Goal: Task Accomplishment & Management: Use online tool/utility

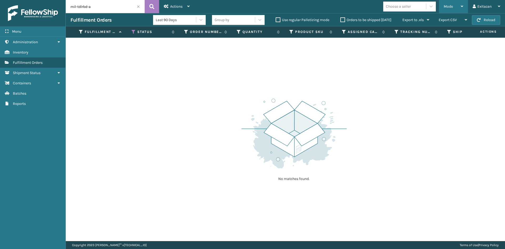
click at [447, 3] on div "Mode" at bounding box center [453, 6] width 19 height 13
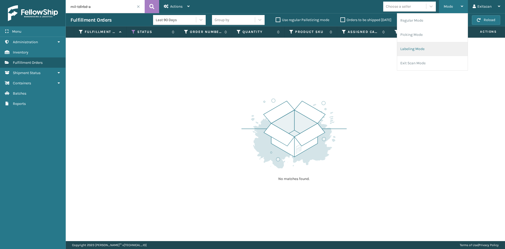
click at [435, 47] on li "Labeling Mode" at bounding box center [432, 49] width 71 height 14
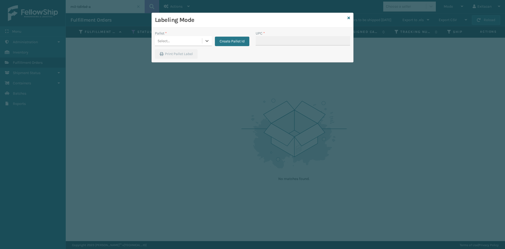
click at [161, 41] on div "Select..." at bounding box center [164, 41] width 12 height 6
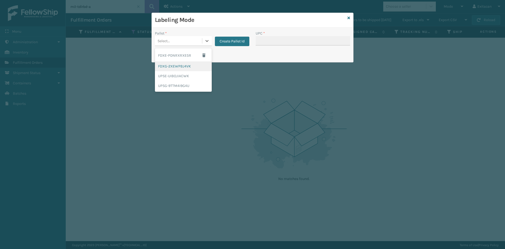
click at [163, 71] on div "FDXG-2XEWPBJ4VK" at bounding box center [183, 66] width 57 height 10
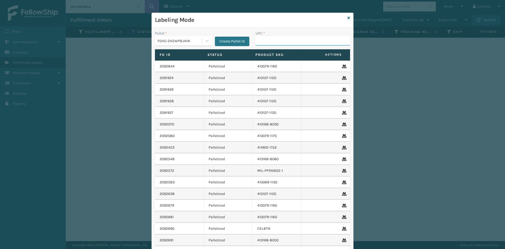
click at [276, 42] on input "UPC *" at bounding box center [303, 40] width 94 height 9
type input "SV1RMT"
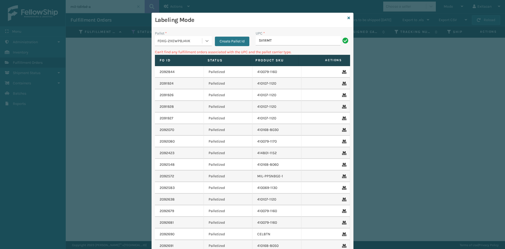
click at [205, 44] on div at bounding box center [206, 40] width 9 height 9
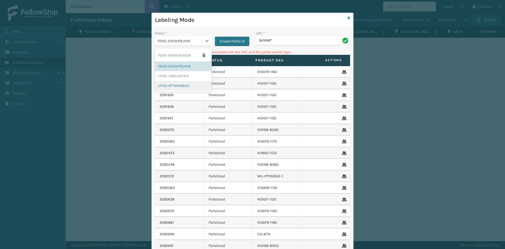
click at [193, 86] on div "UPSG-9TTM4I9G4U" at bounding box center [183, 86] width 57 height 10
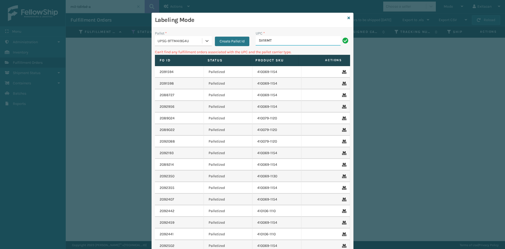
click at [301, 43] on input "SV1RMT" at bounding box center [298, 40] width 85 height 9
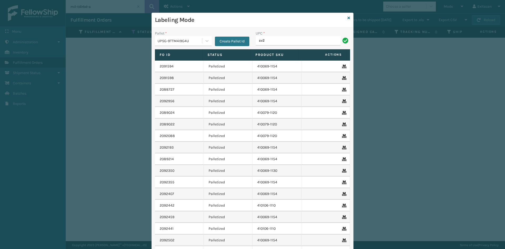
type input "SV2RMT"
type input "sv2rmt"
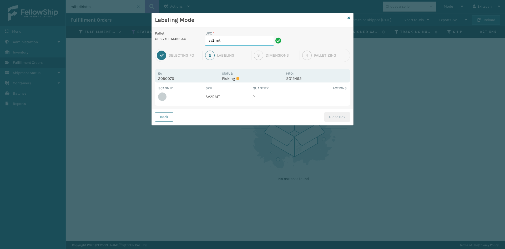
click at [234, 41] on input "sv2rmt" at bounding box center [240, 40] width 68 height 9
type input "s"
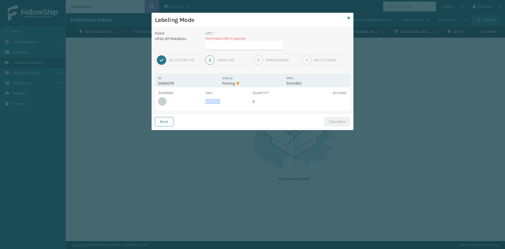
drag, startPoint x: 221, startPoint y: 100, endPoint x: 206, endPoint y: 103, distance: 15.6
click at [206, 103] on td "SV2RMT" at bounding box center [229, 102] width 47 height 12
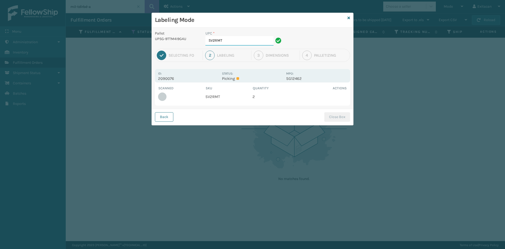
click at [252, 43] on input "SV2RMT" at bounding box center [240, 40] width 68 height 9
type input "SV2RMT"
click at [346, 120] on button "Close Box" at bounding box center [338, 116] width 26 height 9
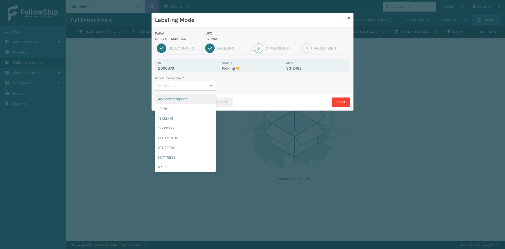
click at [194, 86] on div "Select..." at bounding box center [180, 85] width 51 height 9
click at [187, 107] on div "12128" at bounding box center [185, 109] width 61 height 10
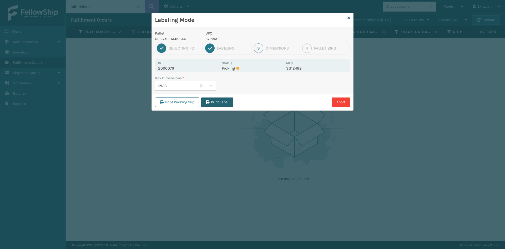
click at [208, 102] on icon "button" at bounding box center [208, 102] width 4 height 4
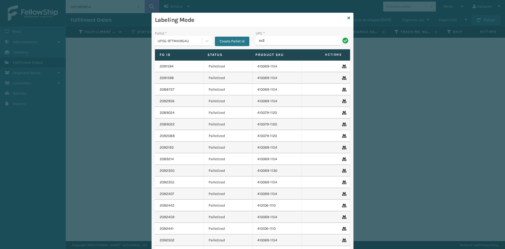
type input "sv2rmt"
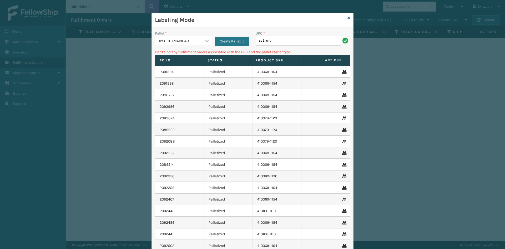
click at [208, 39] on div at bounding box center [206, 40] width 9 height 9
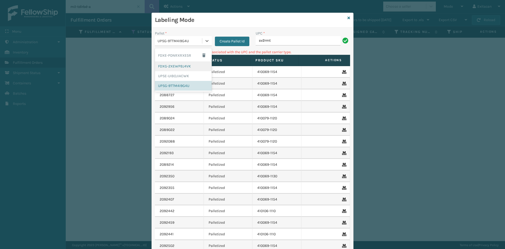
click at [173, 65] on div "FDXG-2XEWPBJ4VK" at bounding box center [183, 66] width 57 height 10
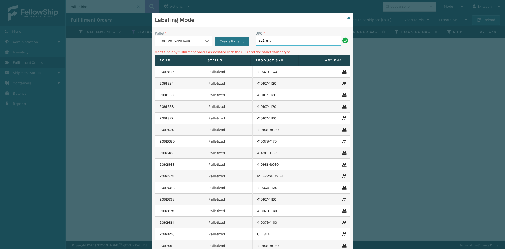
click at [277, 40] on input "sv2rmt" at bounding box center [298, 40] width 85 height 9
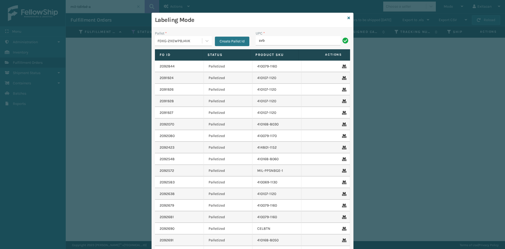
type input "SVBRMT"
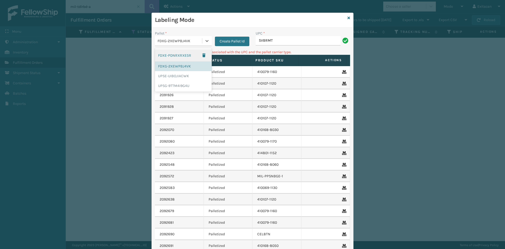
click at [197, 41] on div "FDXG-2XEWPBJ4VK" at bounding box center [180, 41] width 45 height 6
click at [163, 86] on div "UPSG-9TTM4I9G4U" at bounding box center [183, 86] width 57 height 10
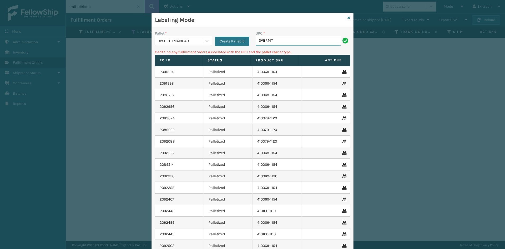
click at [289, 42] on input "SVBRMT" at bounding box center [298, 40] width 85 height 9
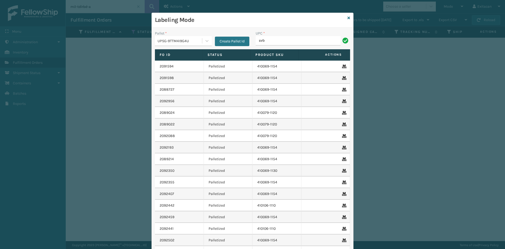
type input "SVBRMT"
type input "GEN-HBBRKT-P-EQFT"
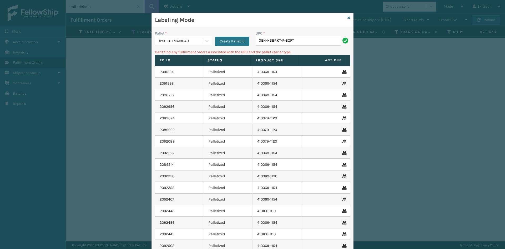
click at [193, 42] on div "UPSG-9TTM4I9G4U" at bounding box center [180, 41] width 45 height 6
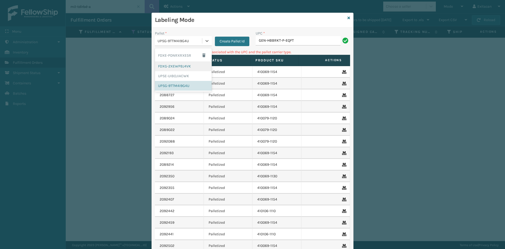
click at [189, 66] on div "FDXG-2XEWPBJ4VK" at bounding box center [183, 66] width 57 height 10
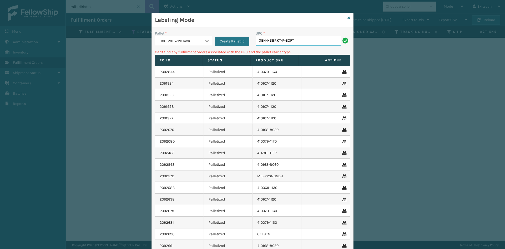
click at [316, 41] on input "GEN-HBBRKT-P-EQFT" at bounding box center [298, 40] width 85 height 9
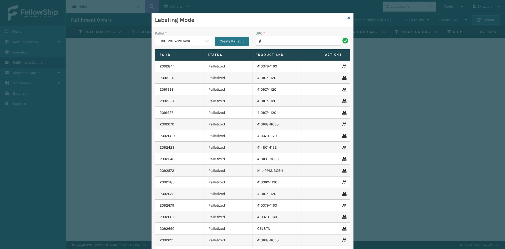
type input "GEN-HBBRKT-EK-C-H-B-A"
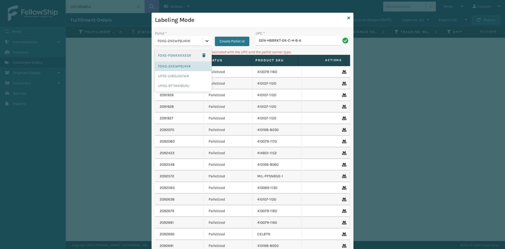
click at [208, 40] on div at bounding box center [206, 40] width 9 height 9
click at [190, 84] on div "UPSG-9TTM4I9G4U" at bounding box center [183, 86] width 57 height 10
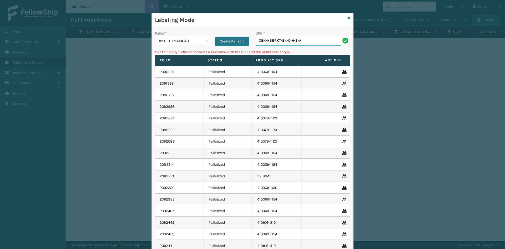
click at [306, 39] on input "GEN-HBBRKT-EK-C-H-B-A" at bounding box center [298, 40] width 85 height 9
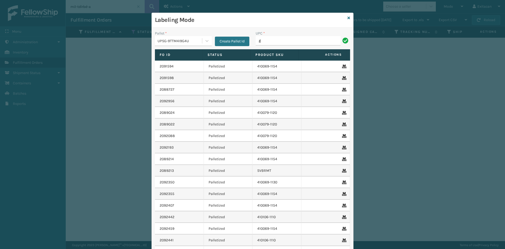
type input "GEN-HBBRKT-EK-C-H-B-A"
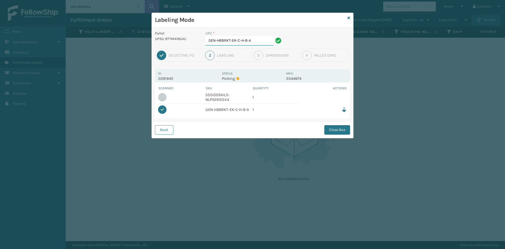
click at [255, 40] on input "GEN-HBBRKT-EK-C-H-B-A" at bounding box center [240, 40] width 68 height 9
type input "G"
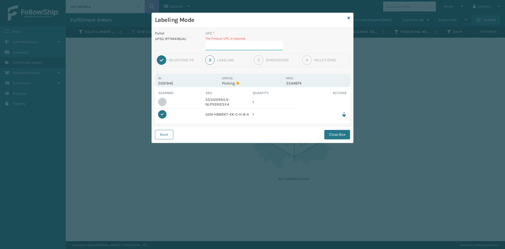
type input "SSSIDERAILS-NLPSERIESX4"
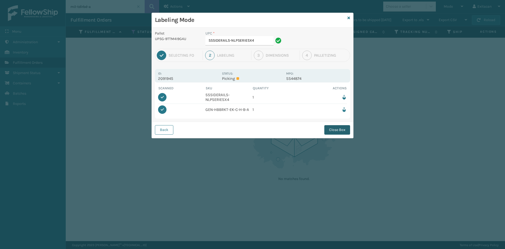
click at [343, 133] on button "Close Box" at bounding box center [338, 129] width 26 height 9
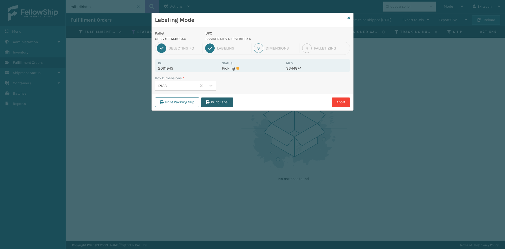
click at [212, 99] on button "Print Label" at bounding box center [217, 101] width 32 height 9
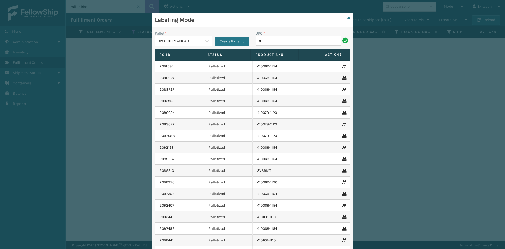
type input "NEFHBBRKT"
type input "NEFHBBRKT3"
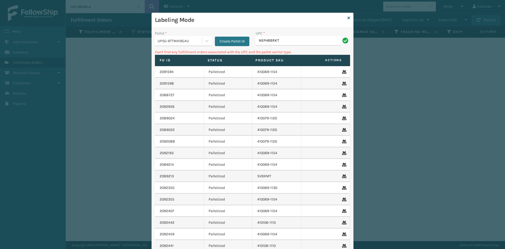
type input "NEFHBBRKT"
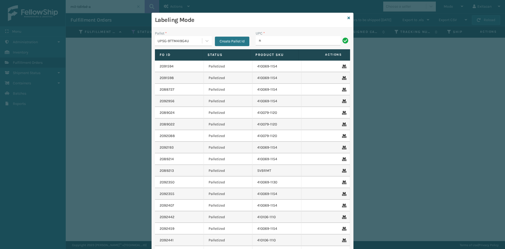
type input "NEFHBBRKT"
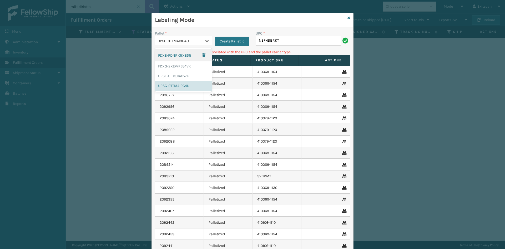
click at [203, 37] on div at bounding box center [206, 40] width 9 height 9
click at [193, 65] on div "FDXG-2XEWPBJ4VK" at bounding box center [183, 66] width 57 height 10
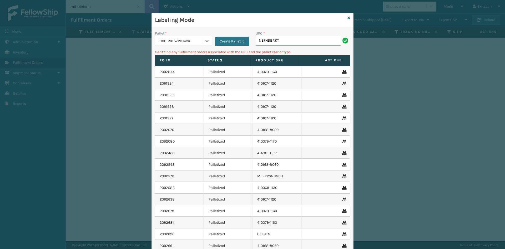
click at [280, 41] on input "NEFHBBRKT" at bounding box center [298, 40] width 85 height 9
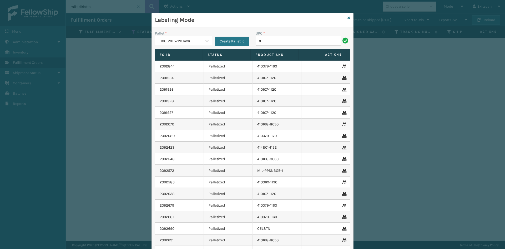
type input "NEFHBBRKT"
type input "SSSIDERAILS-NLPSERIESX4"
